Goal: Transaction & Acquisition: Purchase product/service

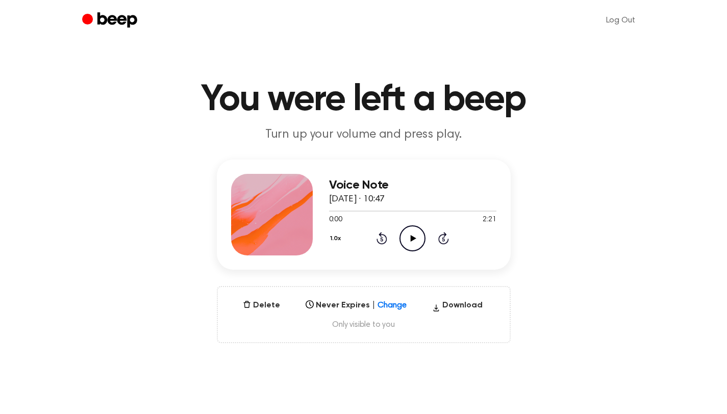
click at [412, 246] on icon "Play Audio" at bounding box center [412, 238] width 26 height 26
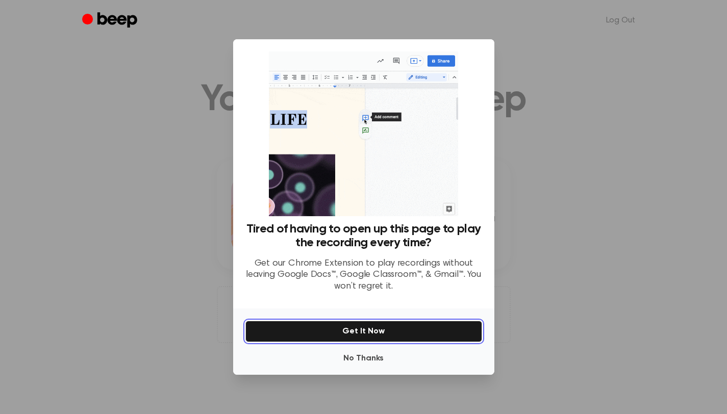
click at [376, 331] on button "Get It Now" at bounding box center [363, 331] width 237 height 21
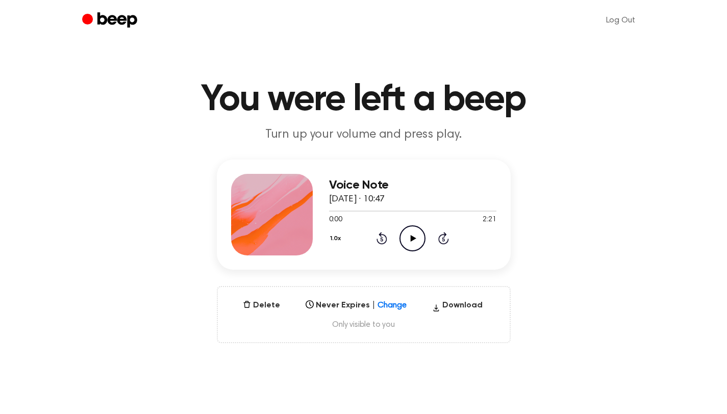
click at [424, 237] on icon "Play Audio" at bounding box center [412, 238] width 26 height 26
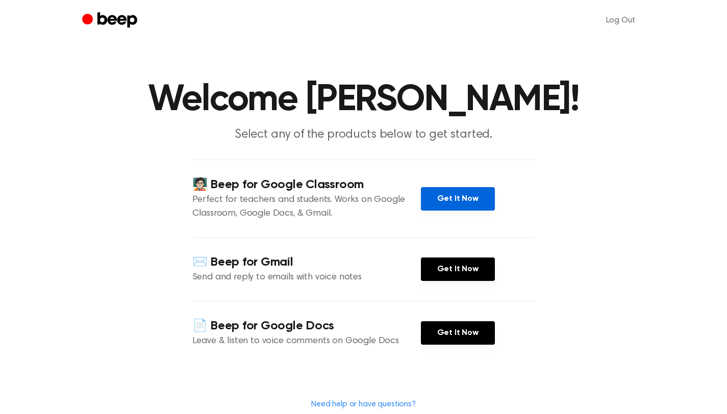
click at [462, 195] on link "Get It Now" at bounding box center [458, 198] width 74 height 23
